Goal: Information Seeking & Learning: Compare options

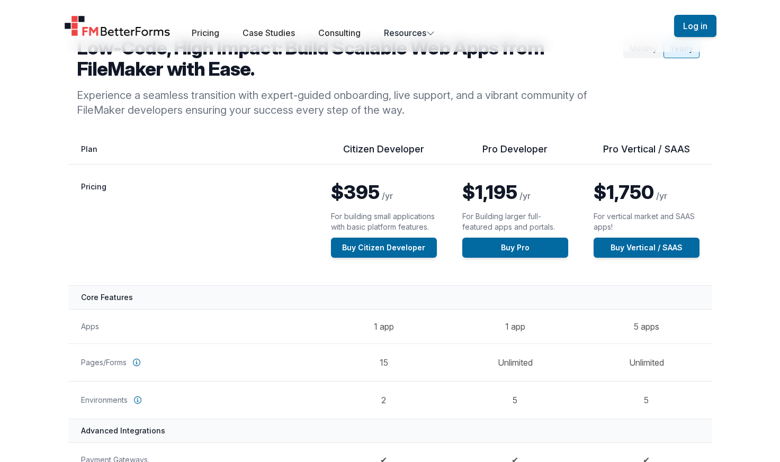
scroll to position [54, 0]
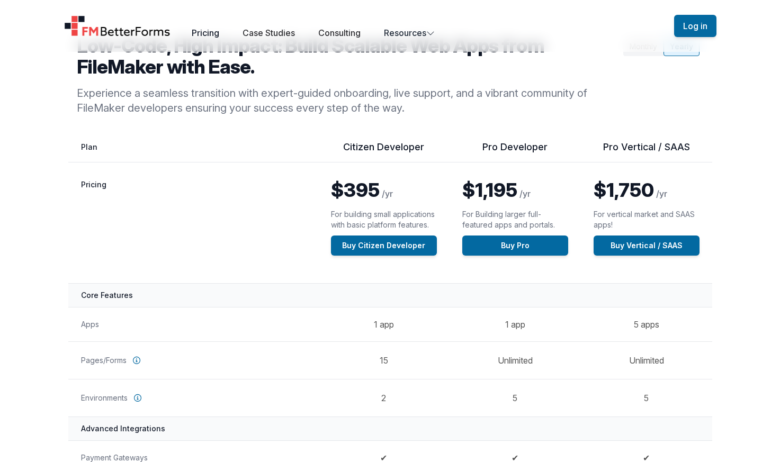
click at [200, 35] on link "Pricing" at bounding box center [206, 33] width 28 height 11
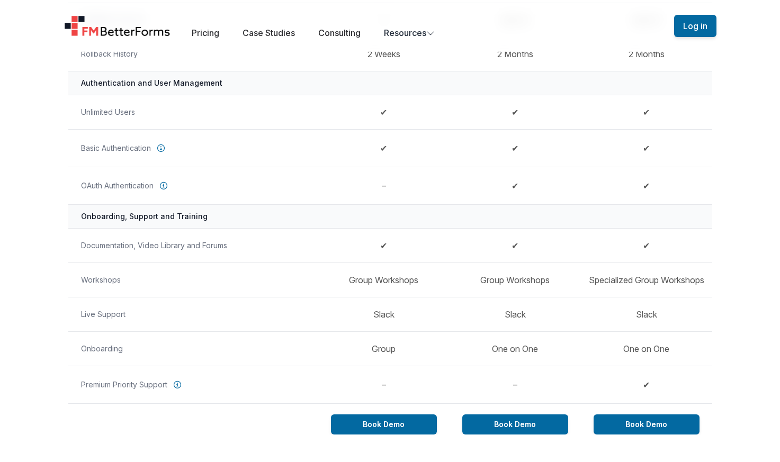
scroll to position [754, 0]
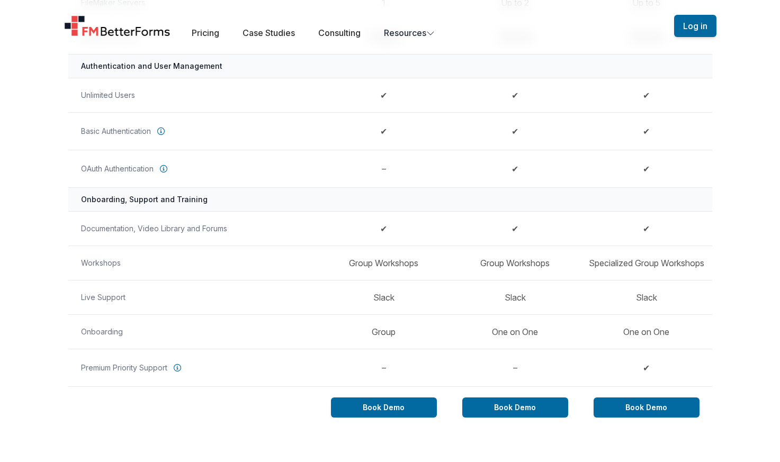
click at [190, 394] on tr "Choose your plan Book Demo Book Demo Book Demo" at bounding box center [390, 402] width 644 height 31
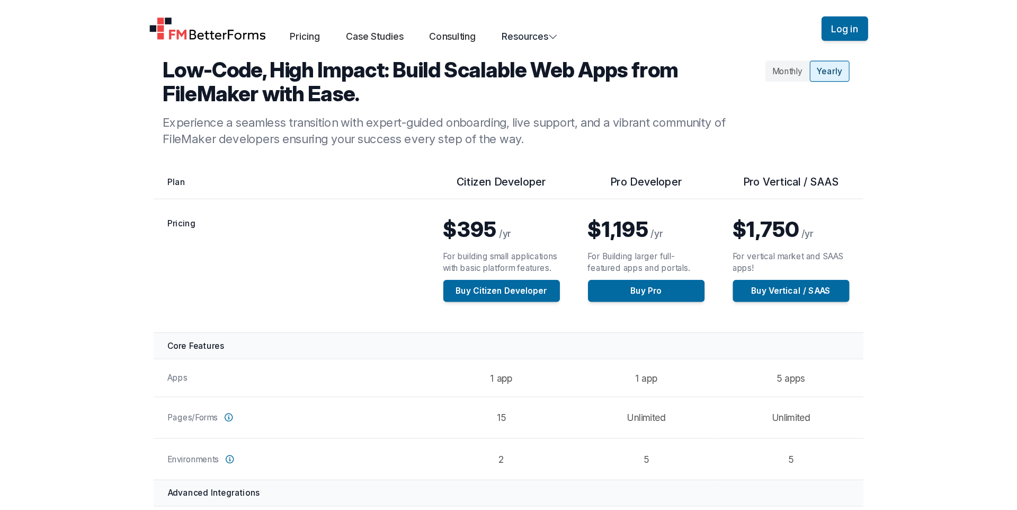
scroll to position [0, 0]
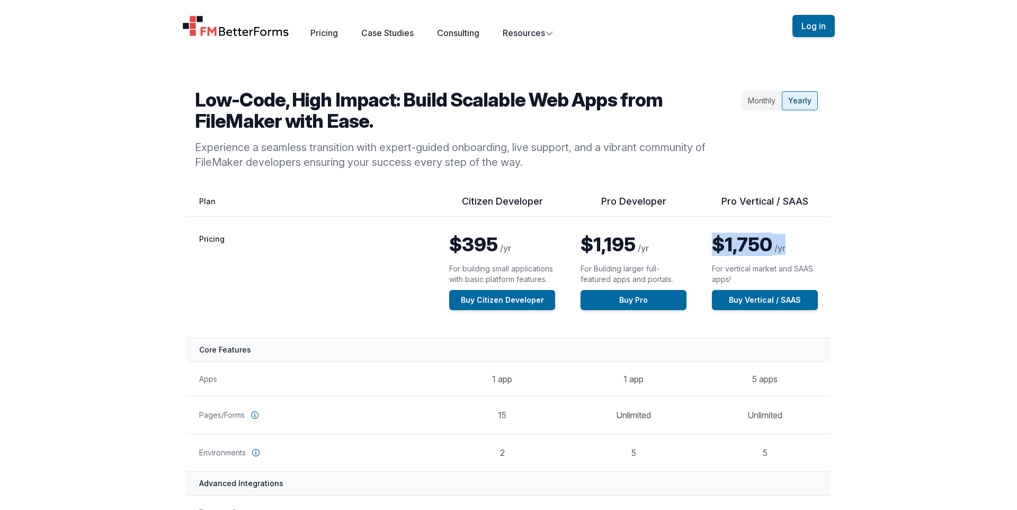
drag, startPoint x: 765, startPoint y: 245, endPoint x: 711, endPoint y: 244, distance: 54.6
click at [711, 244] on td "$1,750 /yr For vertical market and SAAS apps! Buy Vertical / SAAS" at bounding box center [764, 277] width 131 height 121
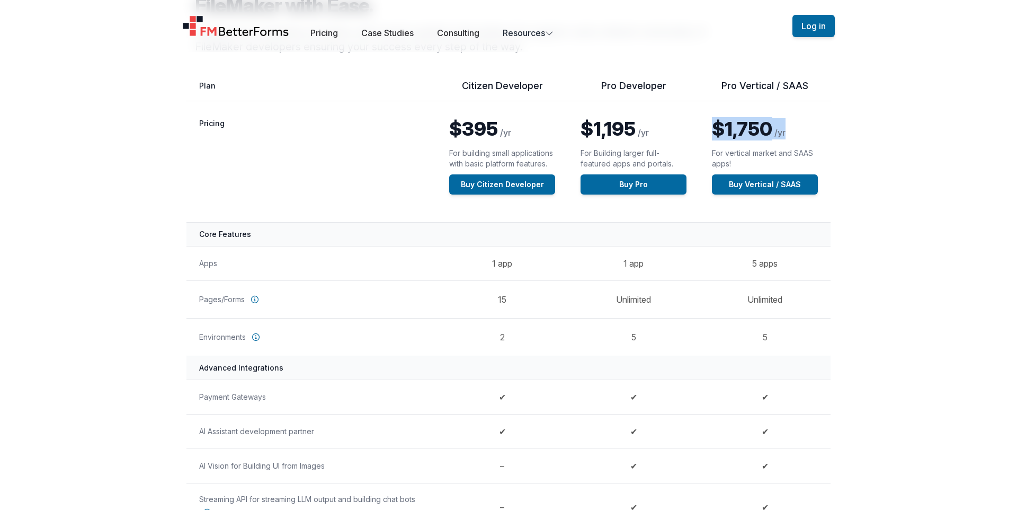
scroll to position [89, 0]
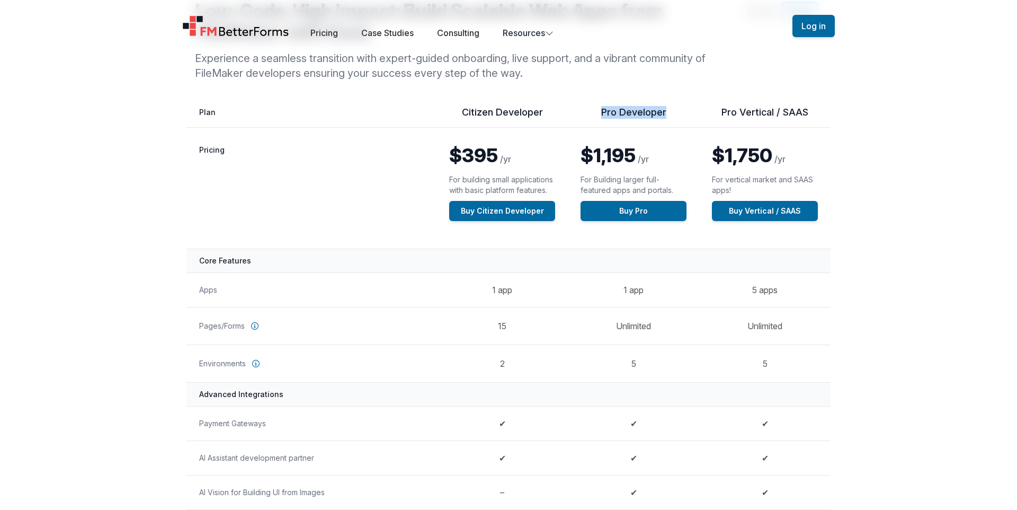
drag, startPoint x: 672, startPoint y: 111, endPoint x: 587, endPoint y: 110, distance: 85.3
click at [587, 110] on th "Pro Developer" at bounding box center [633, 117] width 131 height 22
drag, startPoint x: 605, startPoint y: 156, endPoint x: 722, endPoint y: 160, distance: 117.7
click at [639, 155] on p "$1,195 /yr" at bounding box center [634, 155] width 106 height 21
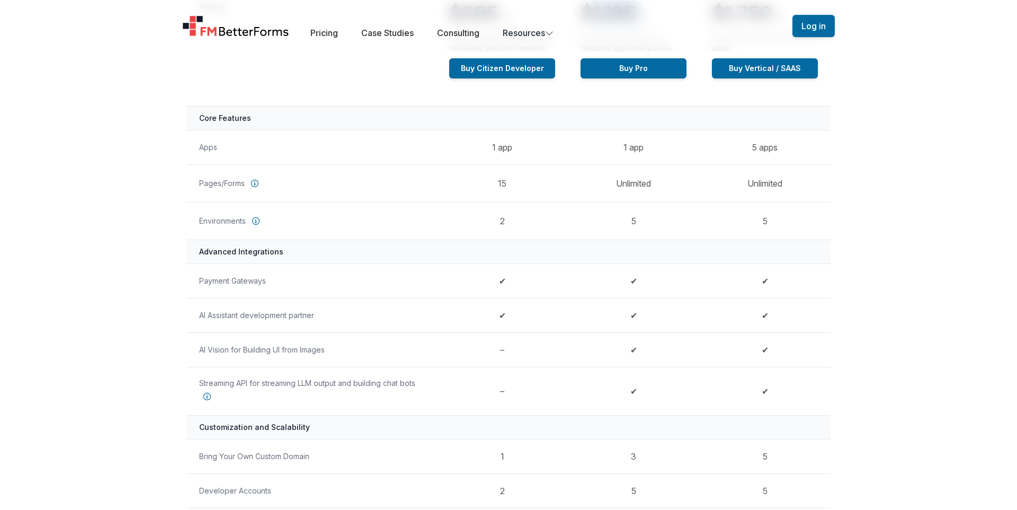
scroll to position [0, 0]
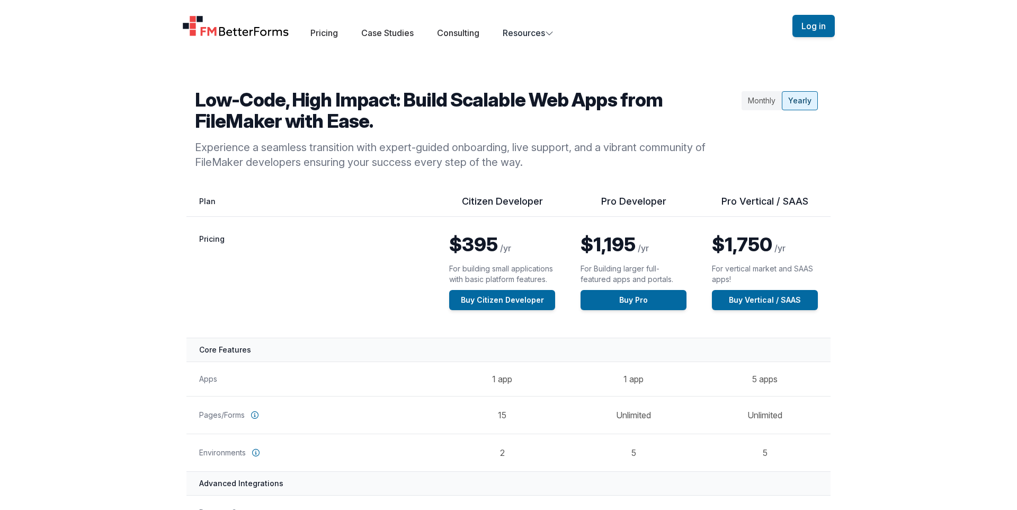
click at [329, 260] on th "Pricing" at bounding box center [311, 277] width 250 height 121
drag, startPoint x: 603, startPoint y: 203, endPoint x: 595, endPoint y: 203, distance: 7.4
click at [594, 202] on th "Pro Developer" at bounding box center [633, 206] width 131 height 22
click at [681, 206] on th "Pro Developer" at bounding box center [633, 206] width 131 height 22
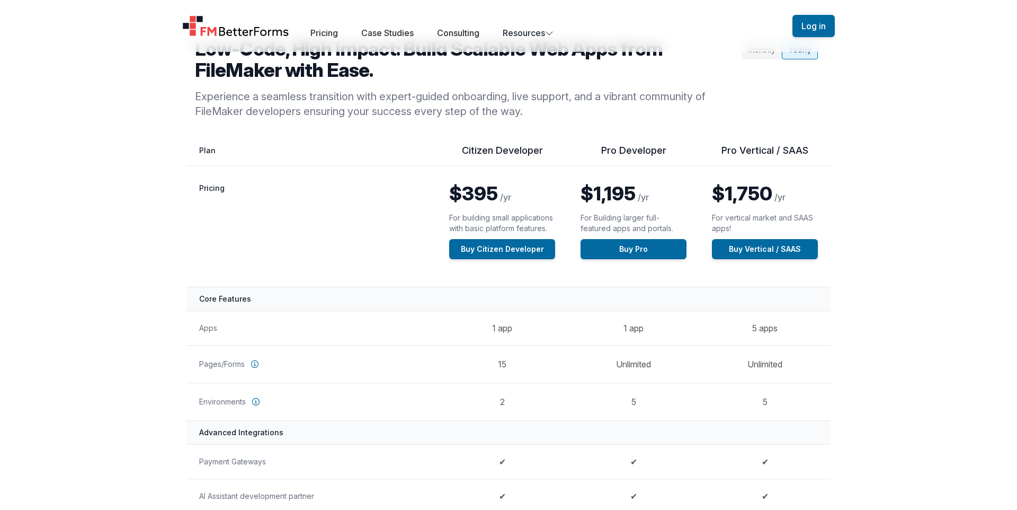
scroll to position [51, 0]
drag, startPoint x: 627, startPoint y: 326, endPoint x: 648, endPoint y: 327, distance: 21.2
click at [645, 326] on td "1 app" at bounding box center [633, 327] width 131 height 34
click at [650, 327] on td "1 app" at bounding box center [633, 327] width 131 height 34
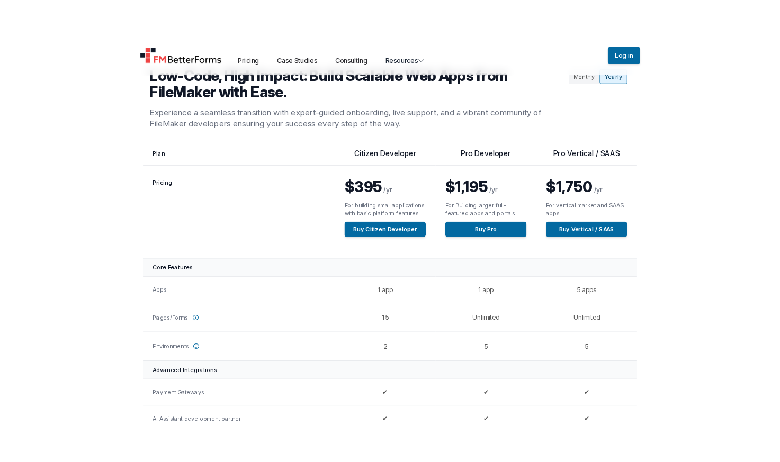
scroll to position [47, 0]
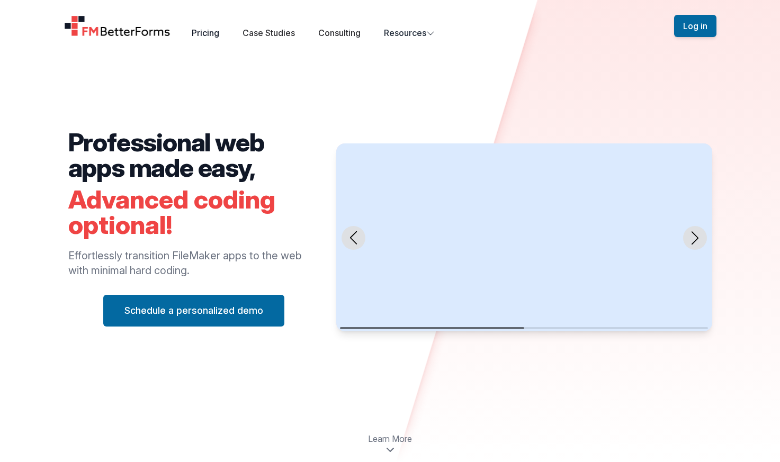
click at [209, 34] on link "Pricing" at bounding box center [206, 33] width 28 height 11
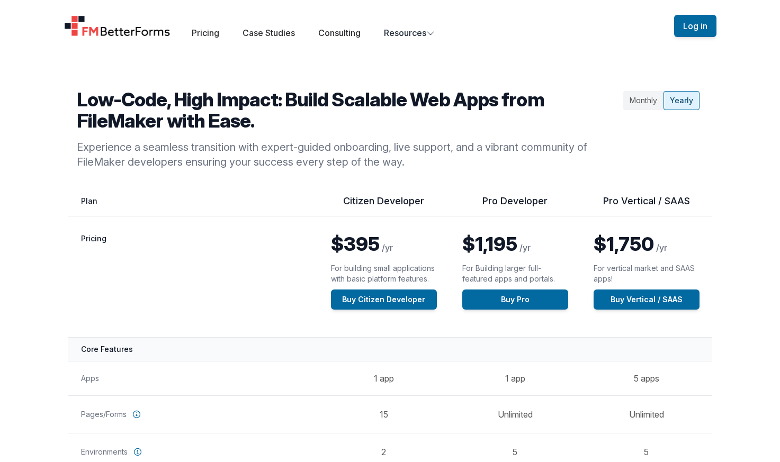
drag, startPoint x: 412, startPoint y: 162, endPoint x: 306, endPoint y: 146, distance: 106.5
click at [304, 146] on p "Experience a seamless transition with expert-guided onboarding, live support, a…" at bounding box center [348, 155] width 542 height 30
click at [413, 155] on p "Experience a seamless transition with expert-guided onboarding, live support, a…" at bounding box center [348, 155] width 542 height 30
drag, startPoint x: 413, startPoint y: 158, endPoint x: 297, endPoint y: 145, distance: 116.8
click at [297, 145] on p "Experience a seamless transition with expert-guided onboarding, live support, a…" at bounding box center [348, 155] width 542 height 30
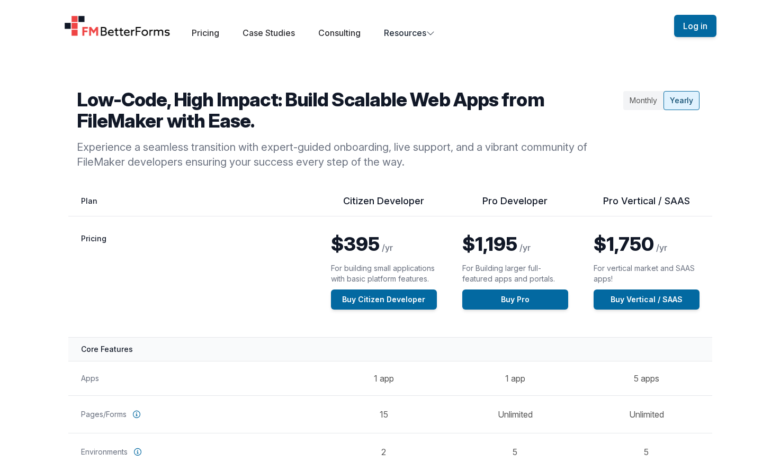
click at [439, 165] on p "Experience a seamless transition with expert-guided onboarding, live support, a…" at bounding box center [348, 155] width 542 height 30
drag, startPoint x: 408, startPoint y: 165, endPoint x: 300, endPoint y: 147, distance: 110.0
click at [300, 147] on p "Experience a seamless transition with expert-guided onboarding, live support, a…" at bounding box center [348, 155] width 542 height 30
click at [695, 26] on button "Log in" at bounding box center [695, 26] width 42 height 22
